Goal: Find specific page/section: Find specific page/section

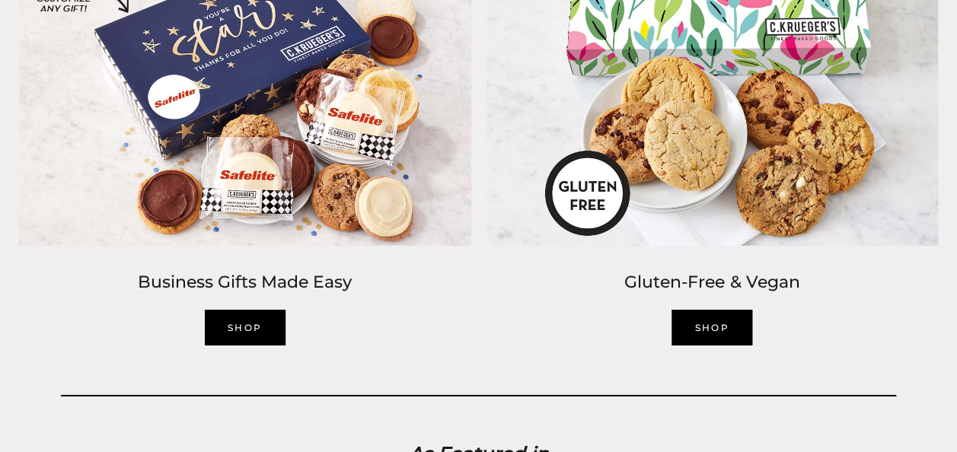
scroll to position [2361, 0]
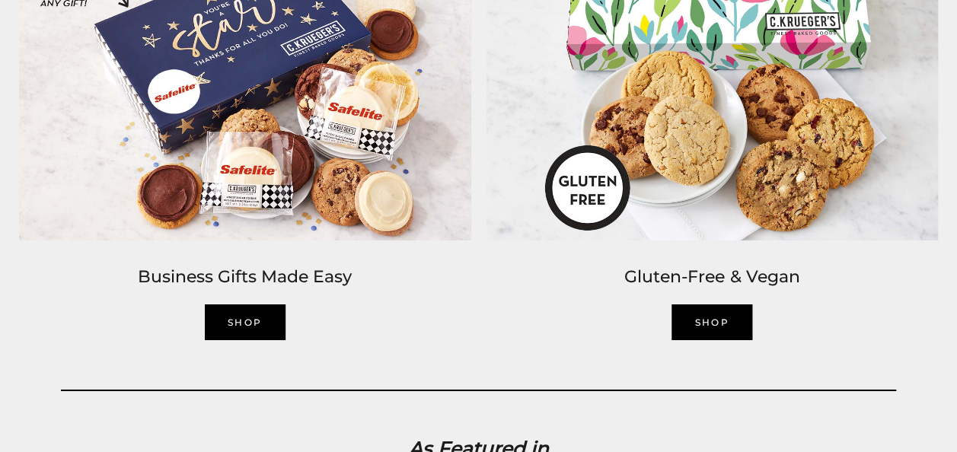
click at [688, 322] on link "Shop" at bounding box center [712, 323] width 81 height 36
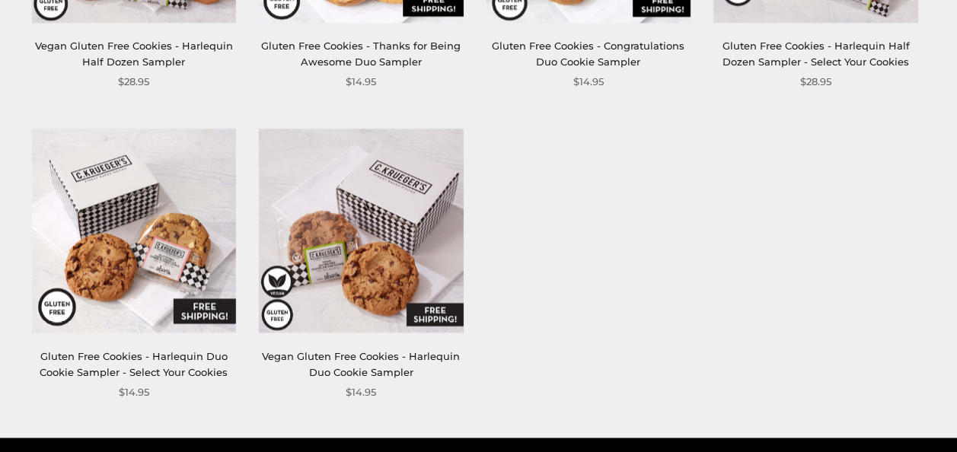
scroll to position [1142, 0]
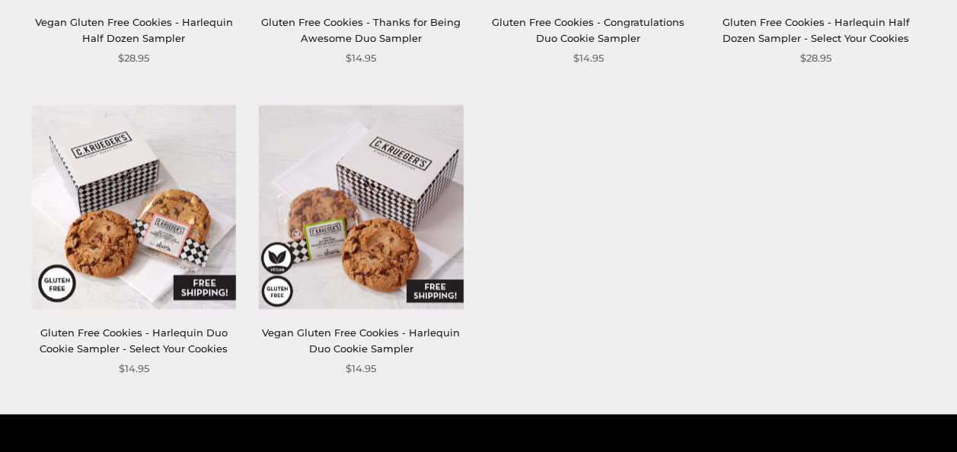
click at [140, 228] on img at bounding box center [133, 206] width 205 height 205
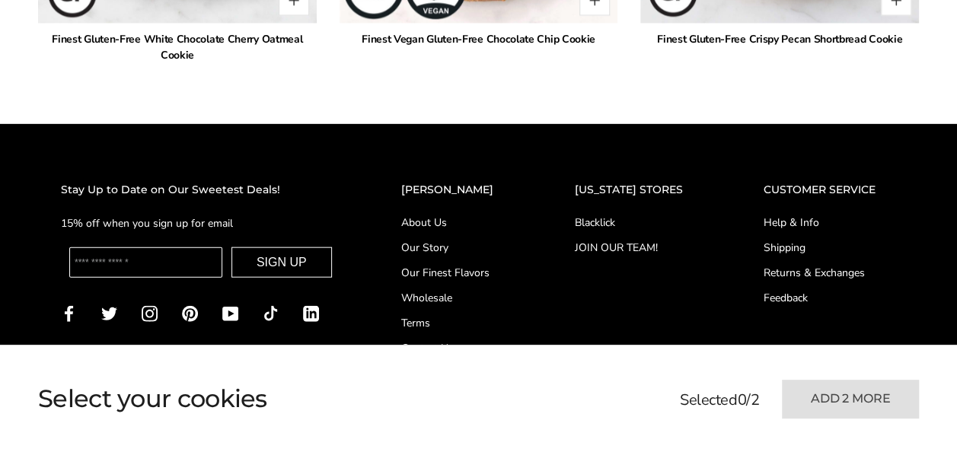
scroll to position [1675, 0]
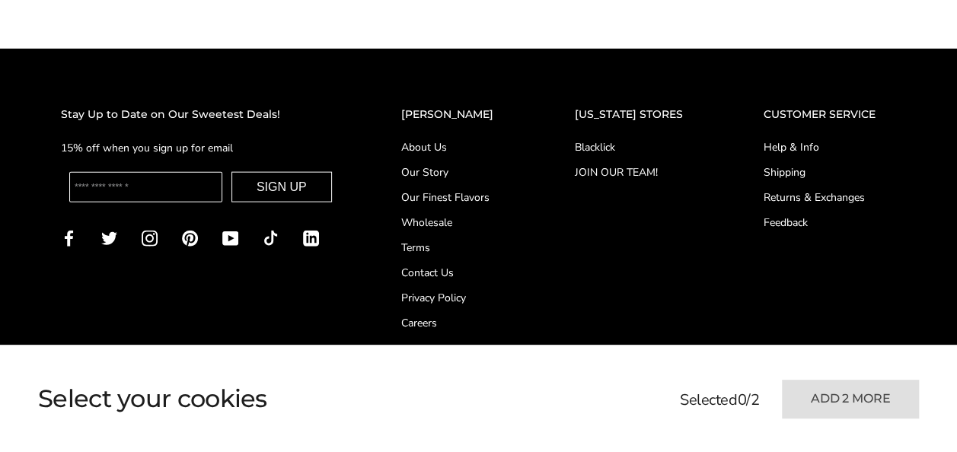
click at [618, 113] on h2 "[US_STATE] STORES" at bounding box center [638, 115] width 129 height 18
click at [621, 147] on link "Blacklick" at bounding box center [638, 147] width 129 height 16
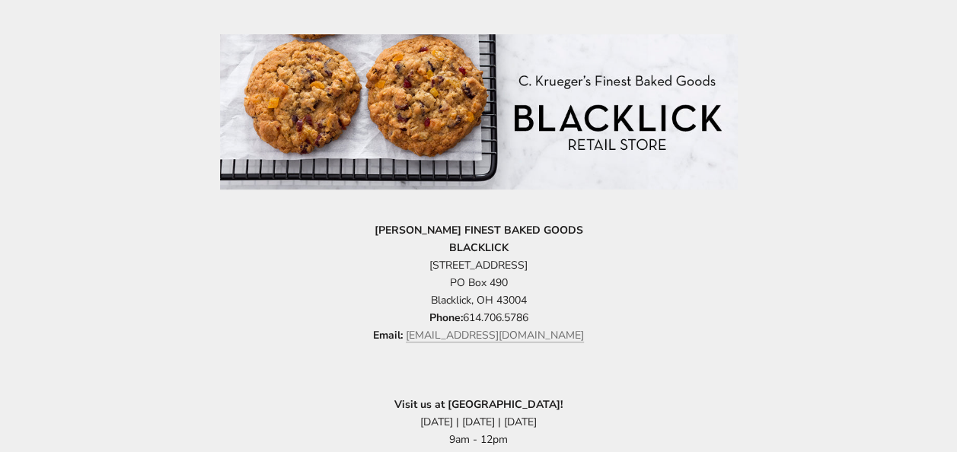
scroll to position [305, 0]
